Goal: Transaction & Acquisition: Book appointment/travel/reservation

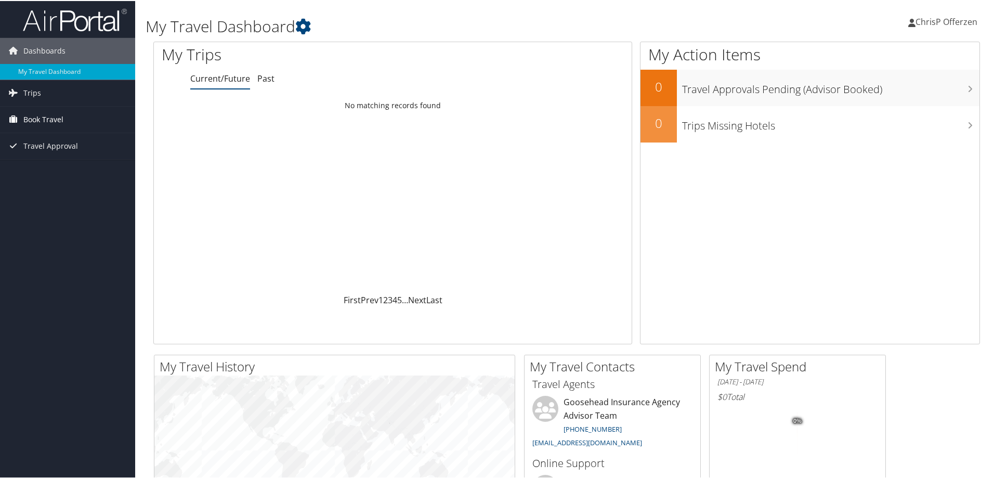
click at [49, 118] on span "Book Travel" at bounding box center [43, 118] width 40 height 26
click at [55, 170] on link "Book/Manage Online Trips" at bounding box center [67, 171] width 135 height 16
click at [951, 20] on span "ChrisP Offerzen" at bounding box center [946, 20] width 62 height 11
click at [875, 167] on link "Sign Out" at bounding box center [917, 170] width 116 height 18
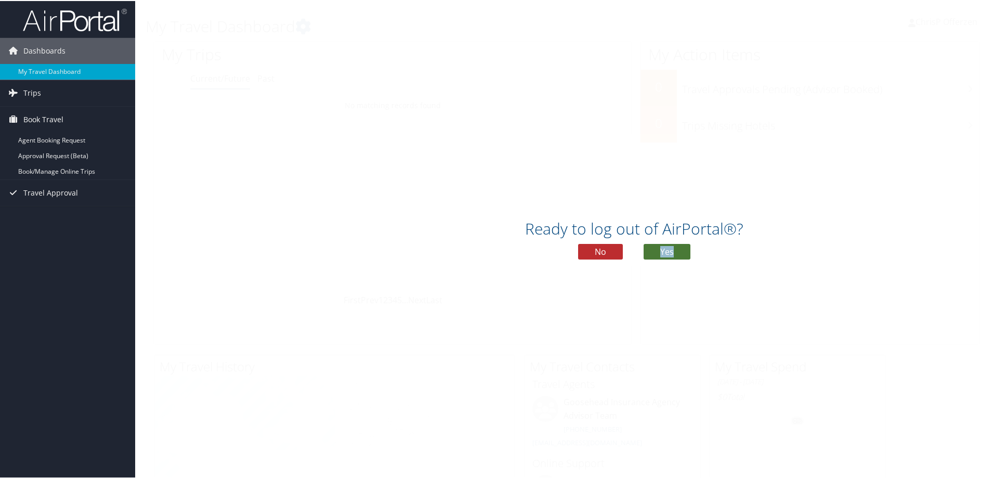
click at [660, 258] on div "Ready to log out of AirPortal®? No Yes" at bounding box center [634, 242] width 998 height 54
click at [661, 246] on button "Yes" at bounding box center [666, 251] width 47 height 16
